Goal: Information Seeking & Learning: Learn about a topic

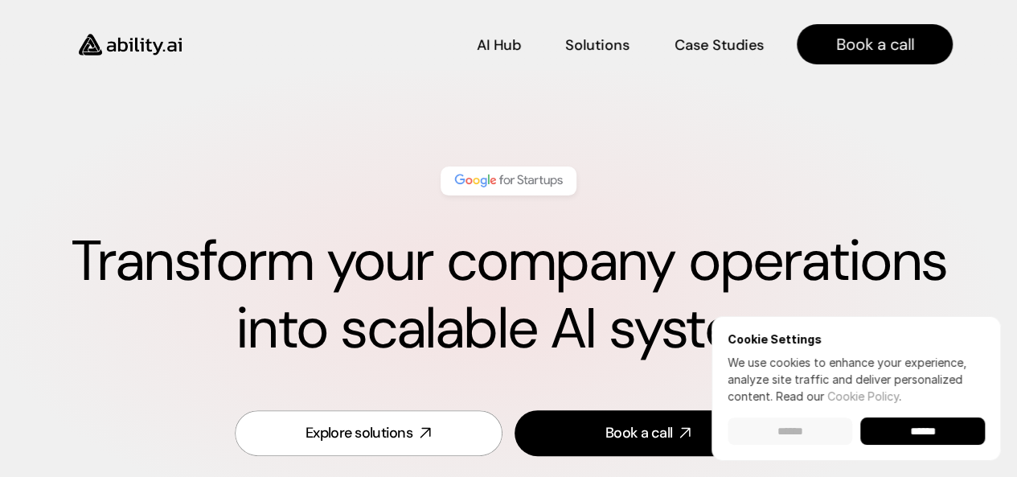
click at [804, 434] on input "******" at bounding box center [790, 430] width 125 height 27
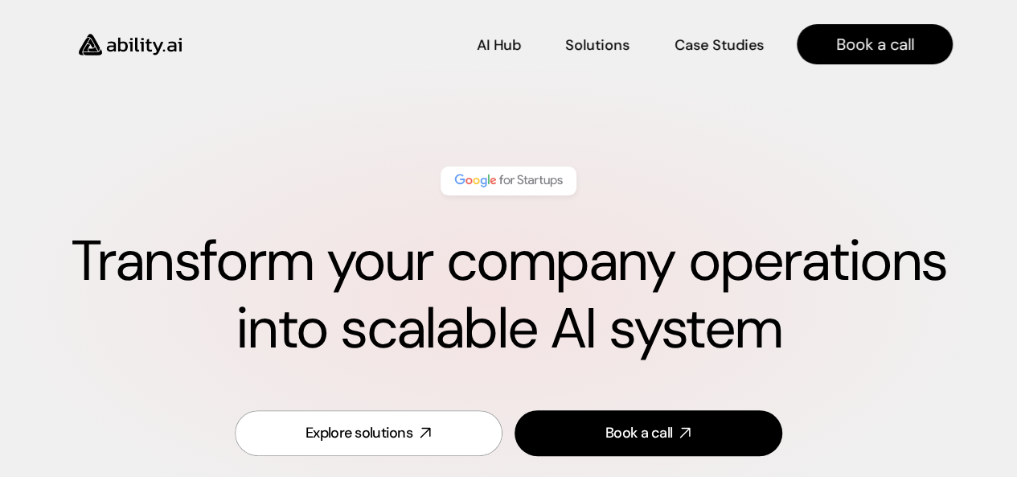
scroll to position [6213, 0]
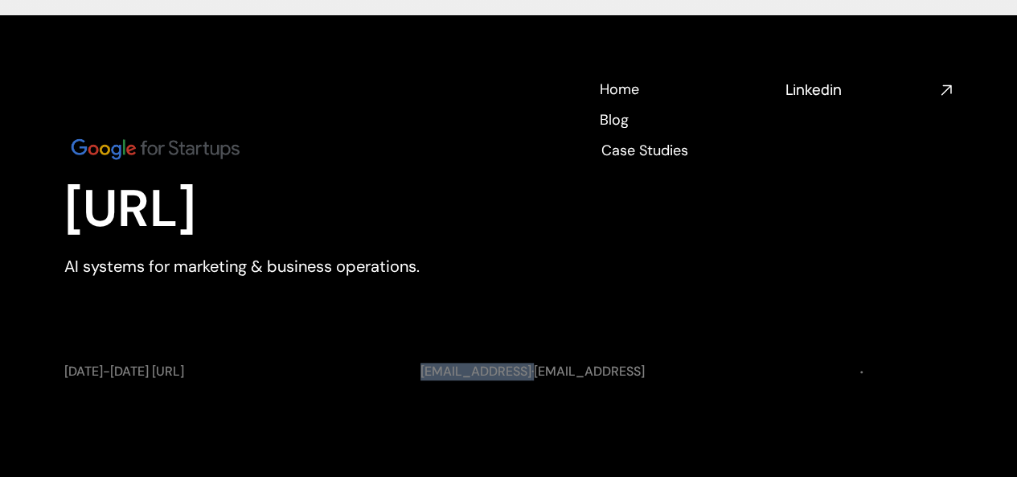
drag, startPoint x: 404, startPoint y: 364, endPoint x: 513, endPoint y: 370, distance: 108.7
click at [513, 370] on div "[DATE]-[DATE] [URL] [EMAIL_ADDRESS] · [EMAIL_ADDRESS] Terms of Use Privacy Poli…" at bounding box center [508, 372] width 888 height 18
copy p "[EMAIL_ADDRESS]"
click at [534, 372] on link "[EMAIL_ADDRESS]" at bounding box center [589, 371] width 111 height 17
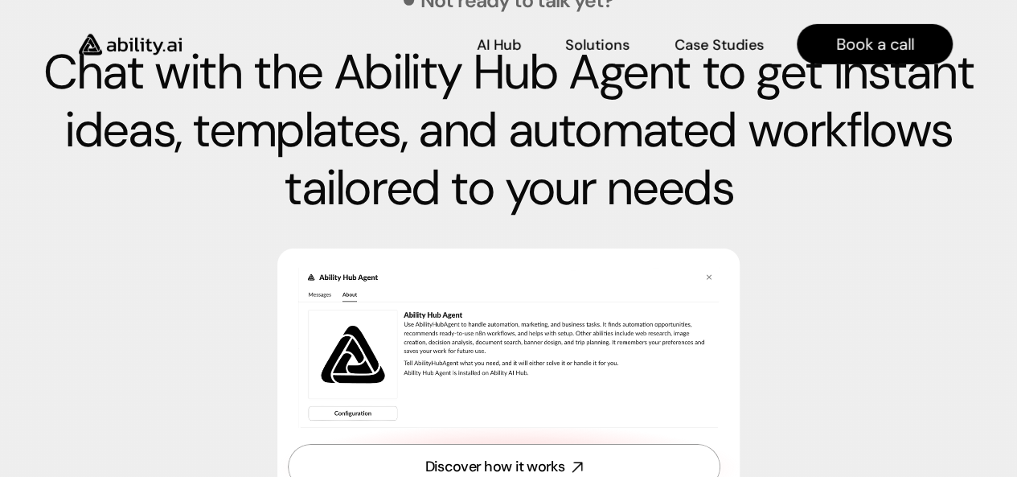
scroll to position [5606, 0]
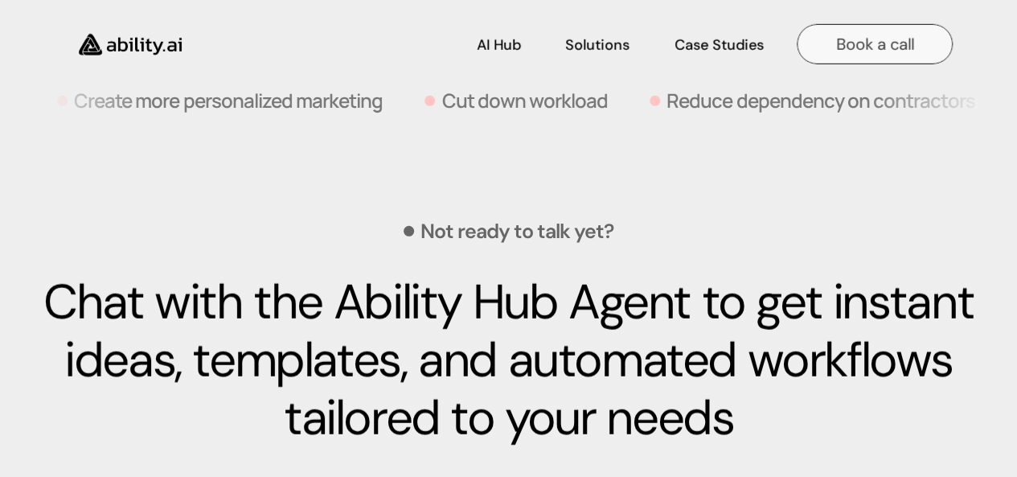
click at [894, 35] on p "Book a call" at bounding box center [875, 44] width 78 height 23
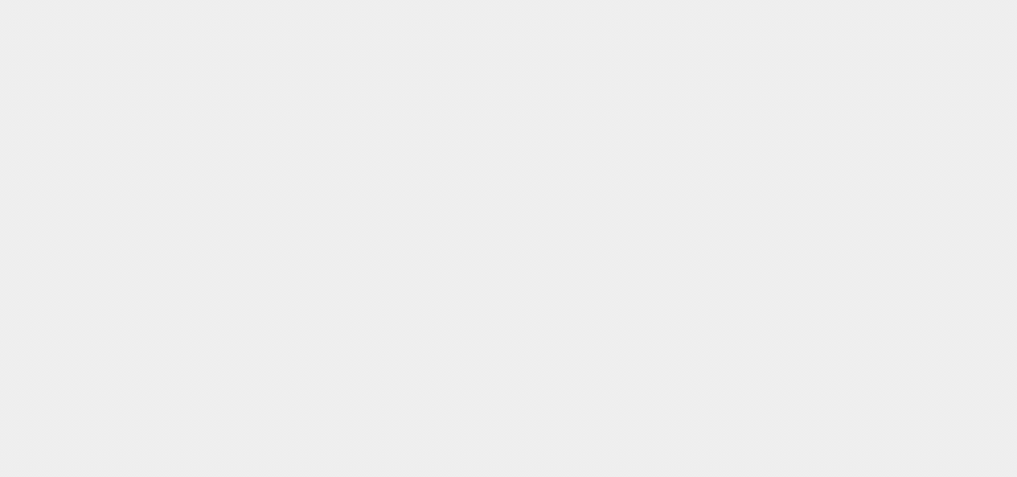
scroll to position [6213, 0]
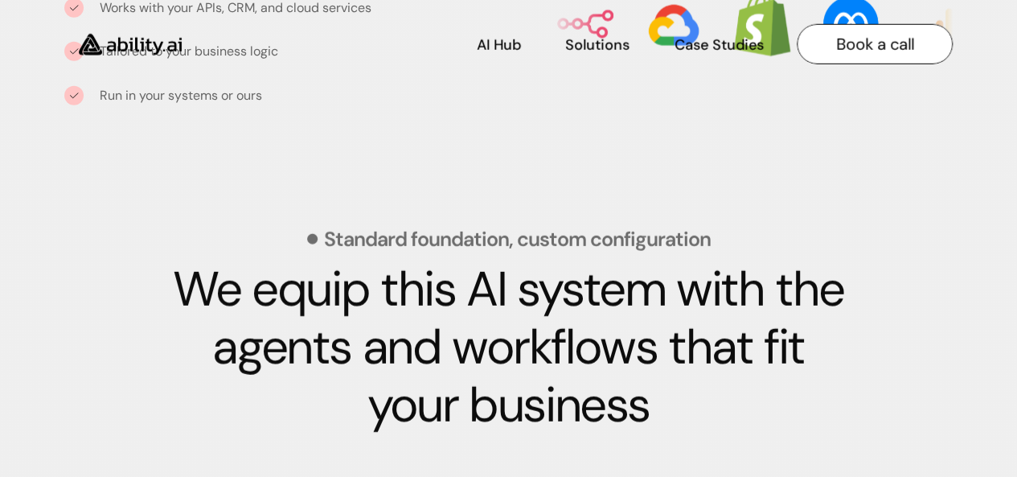
click at [859, 35] on p "Book a call" at bounding box center [875, 44] width 78 height 23
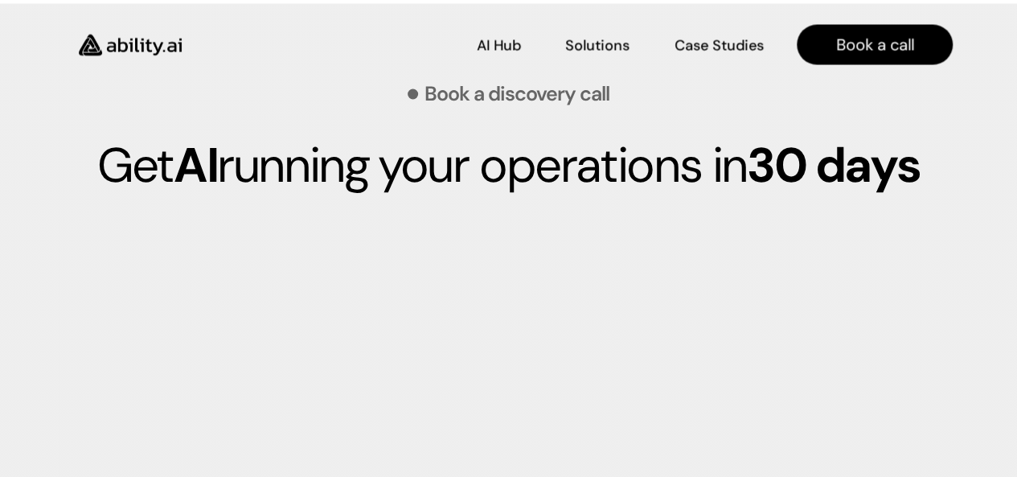
scroll to position [4404, 0]
click at [482, 169] on p "Get AI running your operations [DATE]" at bounding box center [508, 166] width 953 height 58
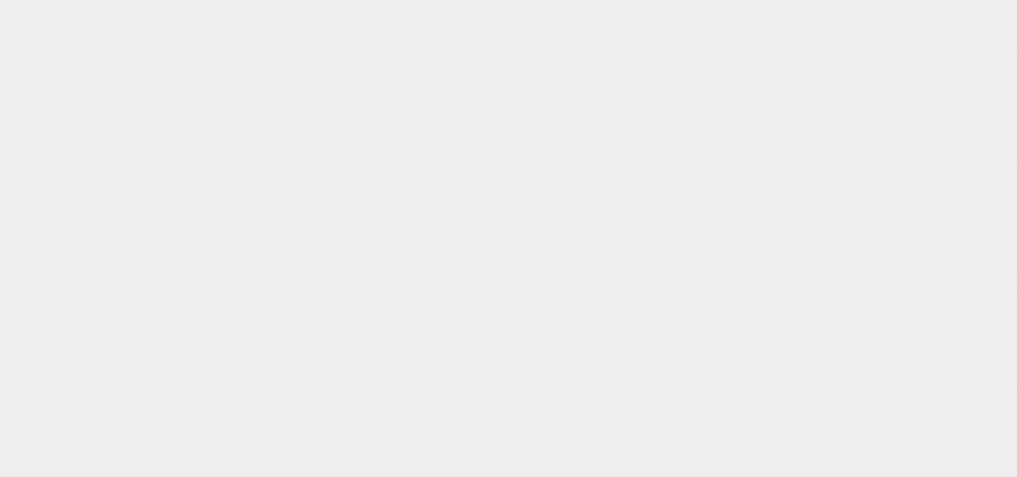
scroll to position [4793, 0]
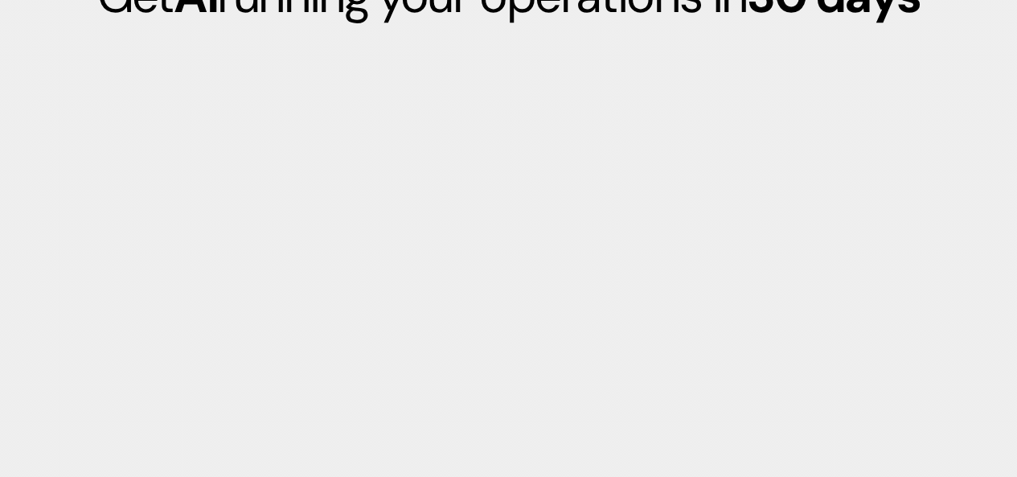
click at [708, 230] on div at bounding box center [508, 452] width 914 height 819
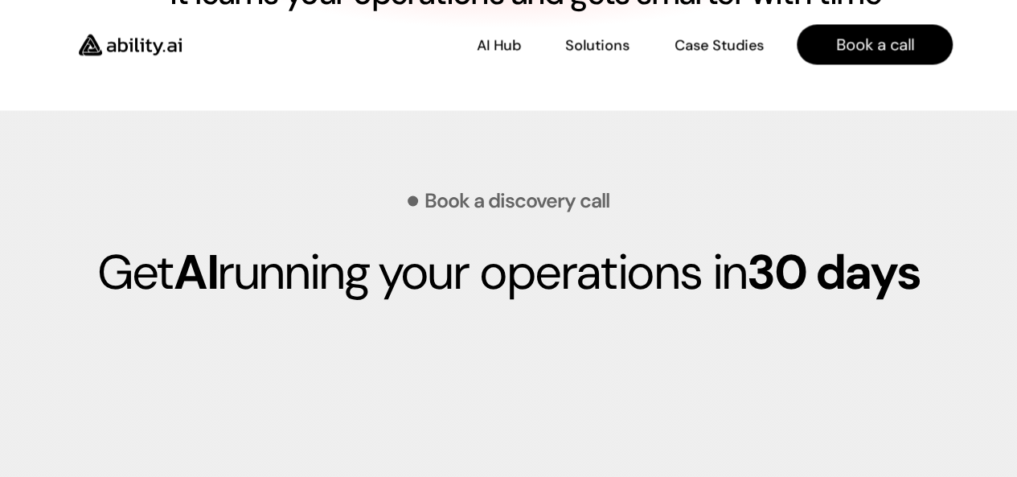
scroll to position [4297, 0]
click at [486, 199] on p "Book a discovery call" at bounding box center [516, 201] width 185 height 20
click at [416, 199] on div at bounding box center [413, 201] width 10 height 10
drag, startPoint x: 416, startPoint y: 199, endPoint x: 656, endPoint y: 244, distance: 243.8
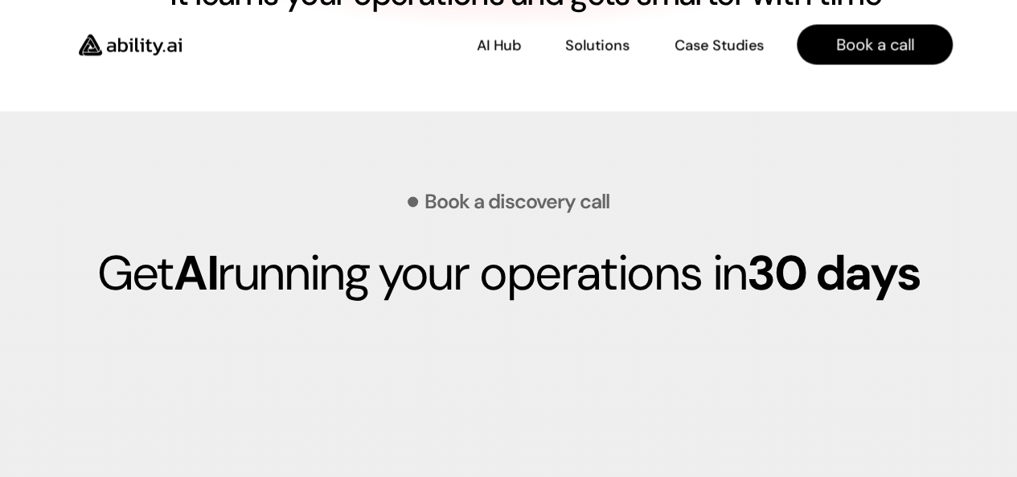
click at [656, 244] on div "Book a discovery call Get AI running your operations [DATE]" at bounding box center [508, 215] width 953 height 209
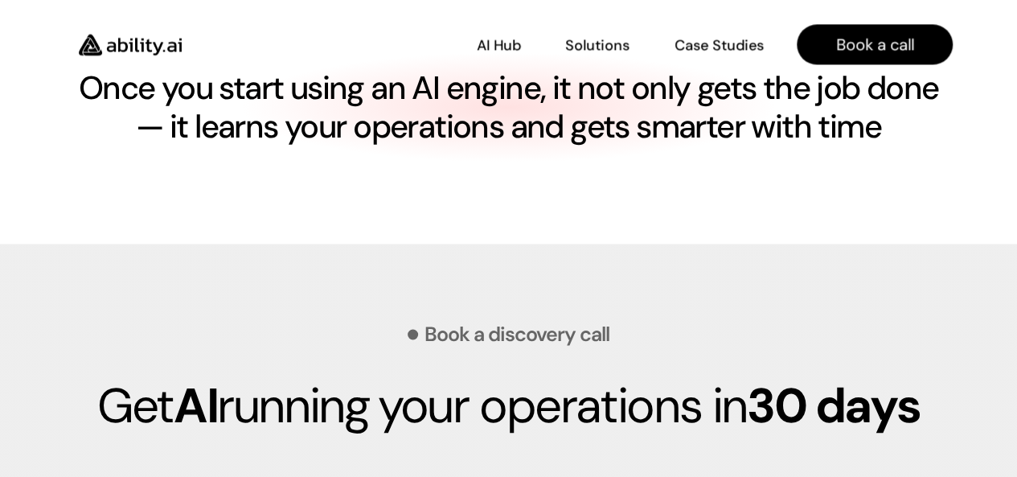
scroll to position [4164, 0]
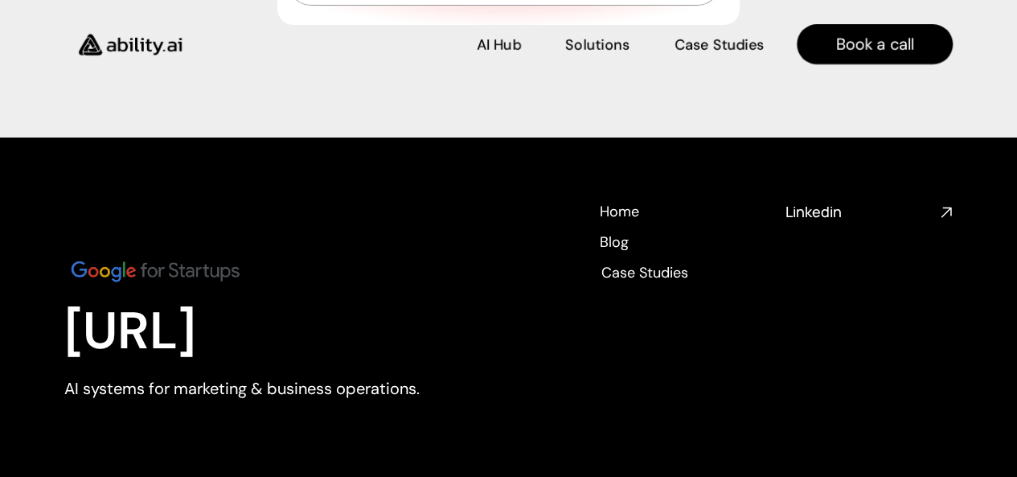
scroll to position [6090, 0]
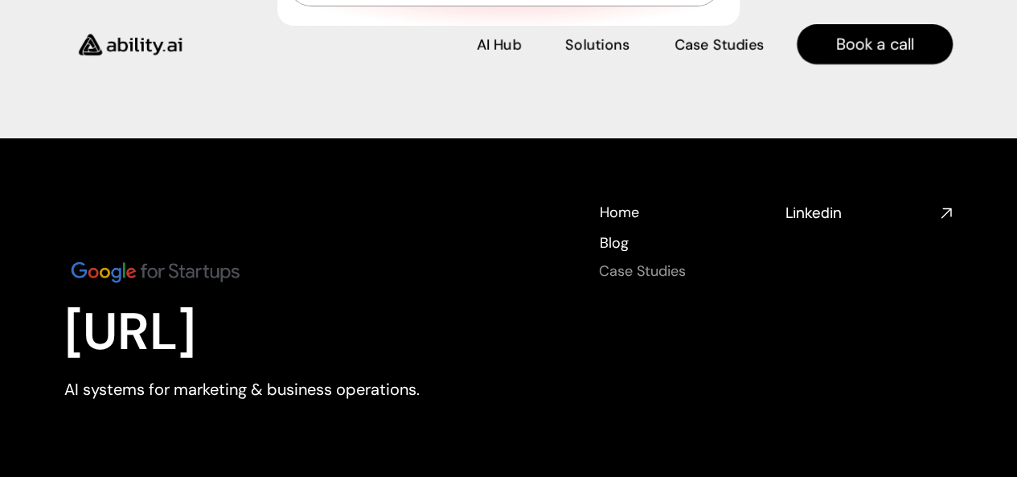
click at [639, 269] on h4 "Case Studies" at bounding box center [642, 271] width 87 height 20
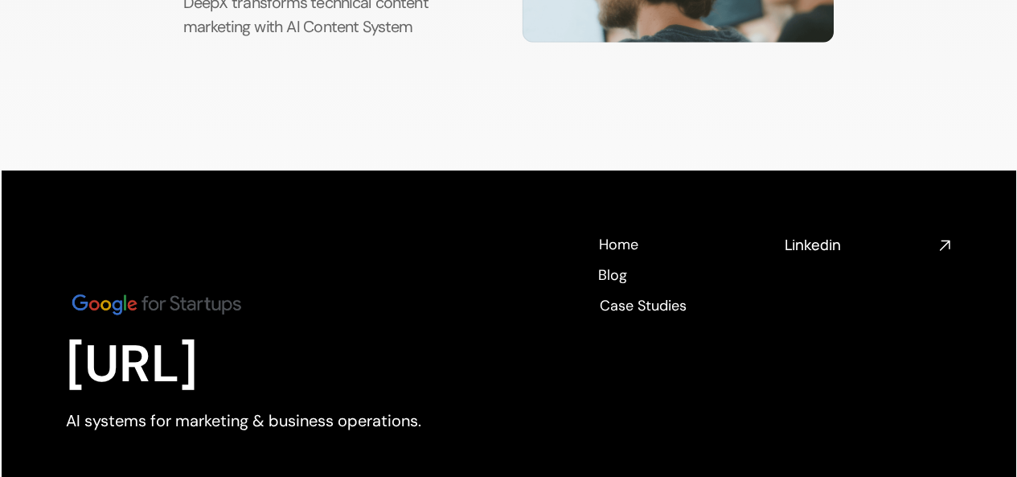
scroll to position [659, 0]
